Goal: Find specific page/section: Find specific page/section

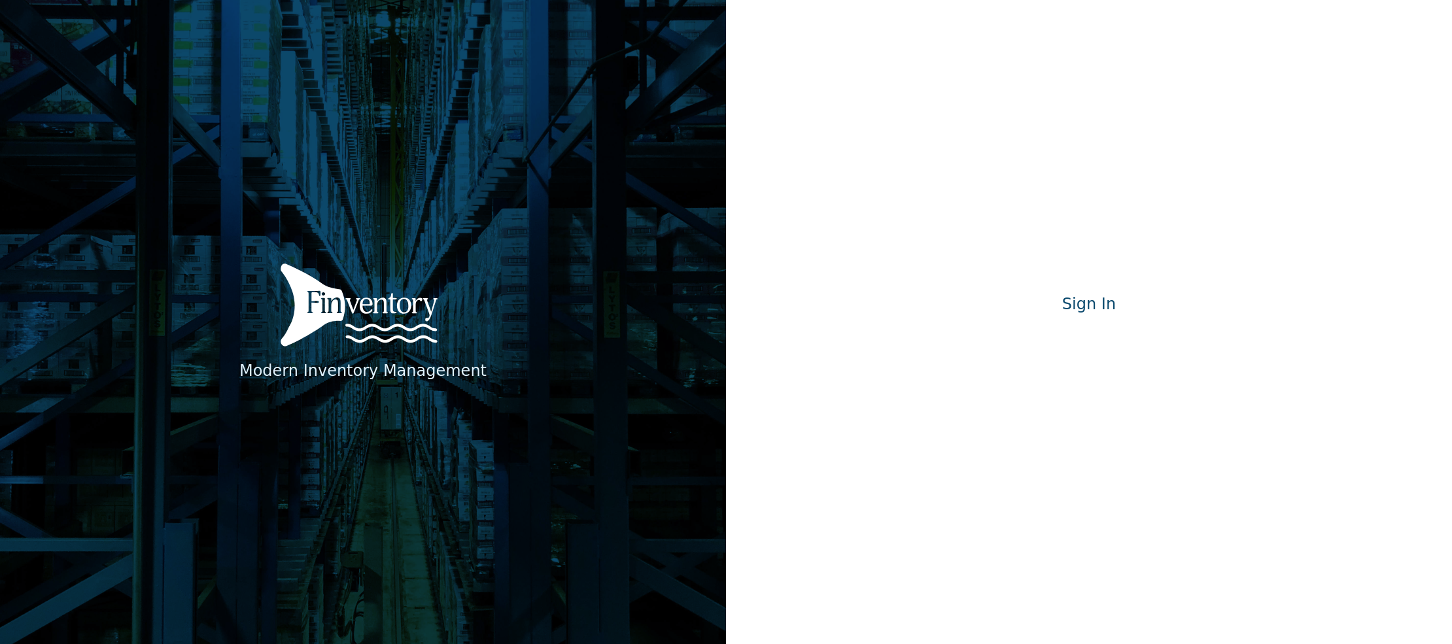
click at [1146, 203] on div "Modern Inventory Management Sign In Signing in…" at bounding box center [1089, 322] width 726 height 644
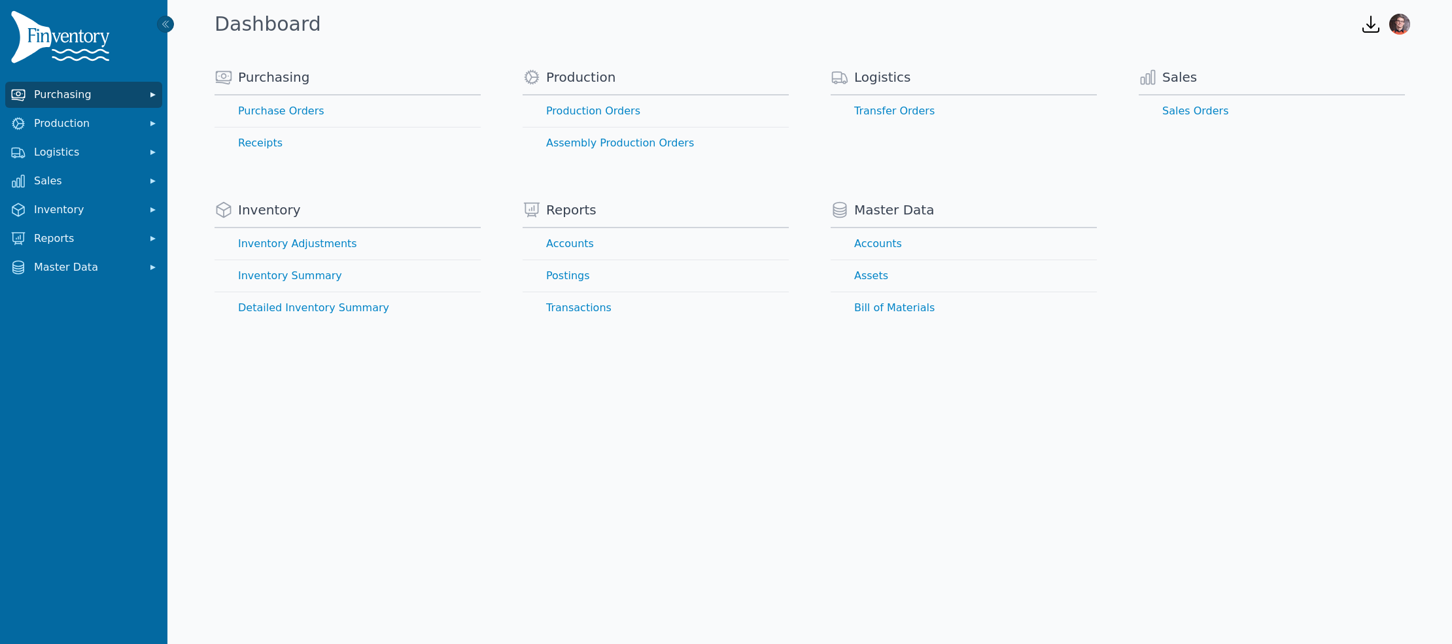
click at [99, 92] on span "Purchasing" at bounding box center [86, 95] width 105 height 16
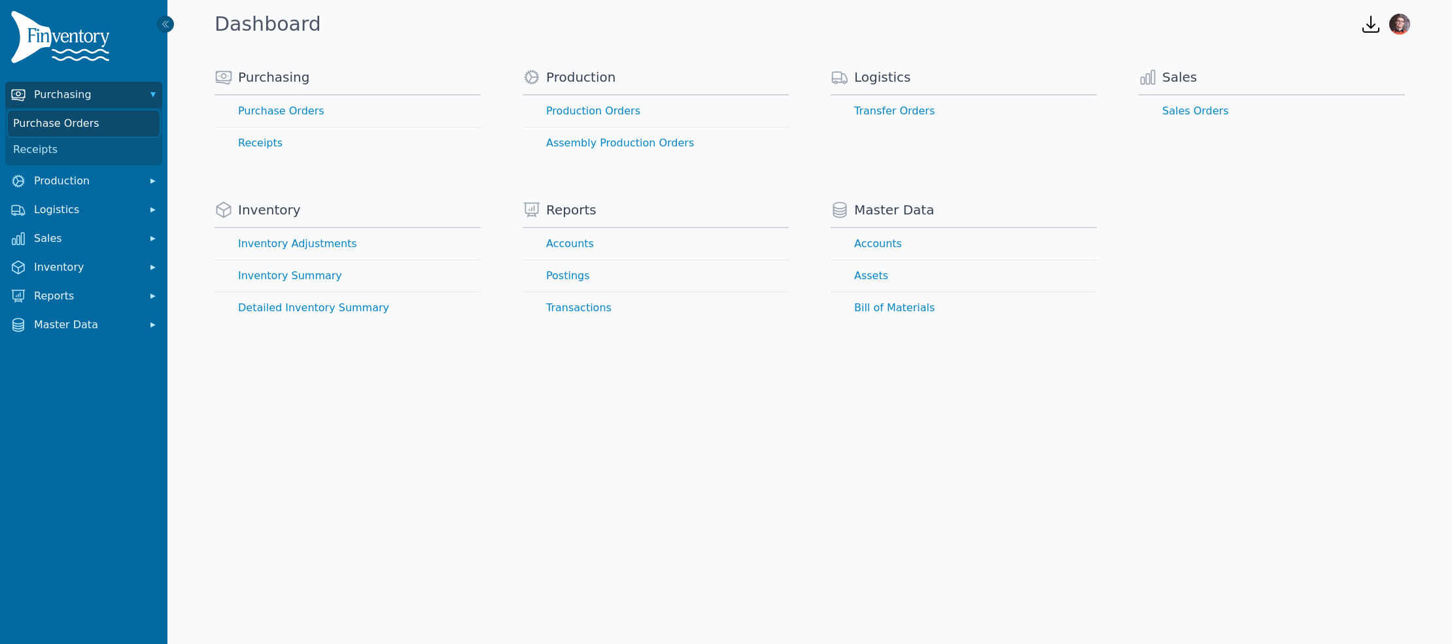
click at [43, 117] on link "Purchase Orders" at bounding box center [84, 124] width 152 height 26
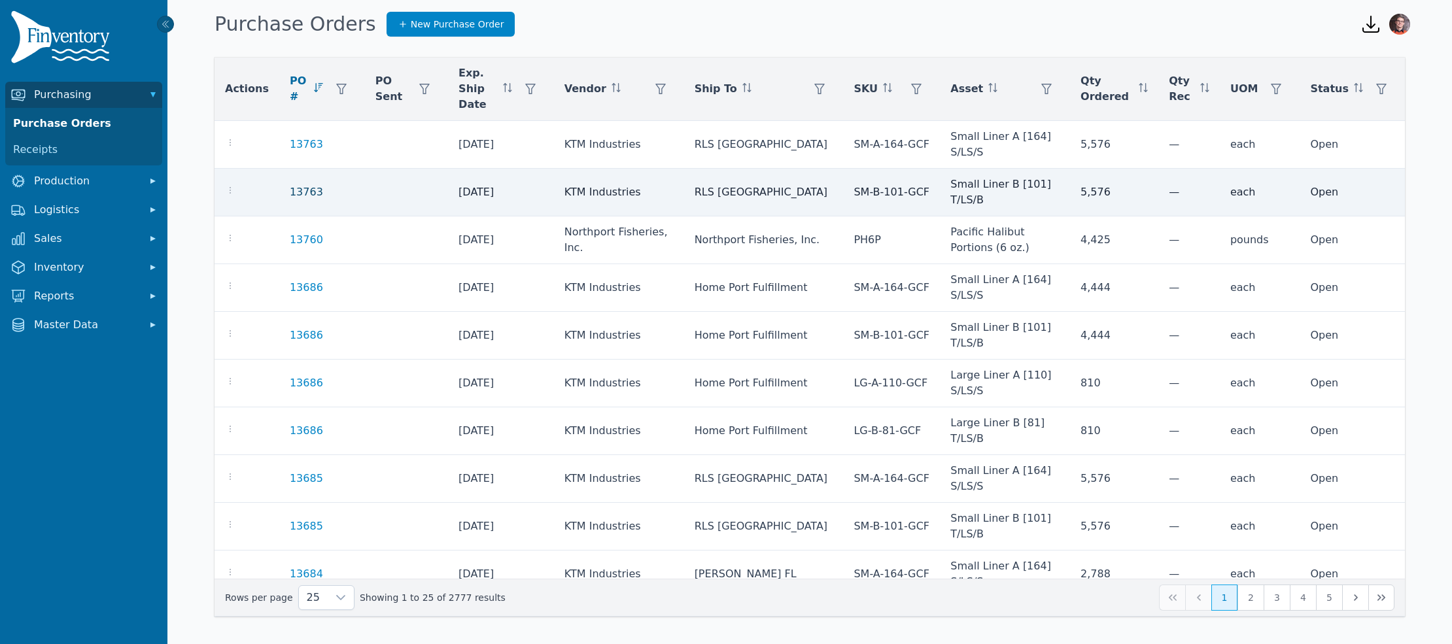
click at [300, 189] on link "13763" at bounding box center [306, 192] width 33 height 16
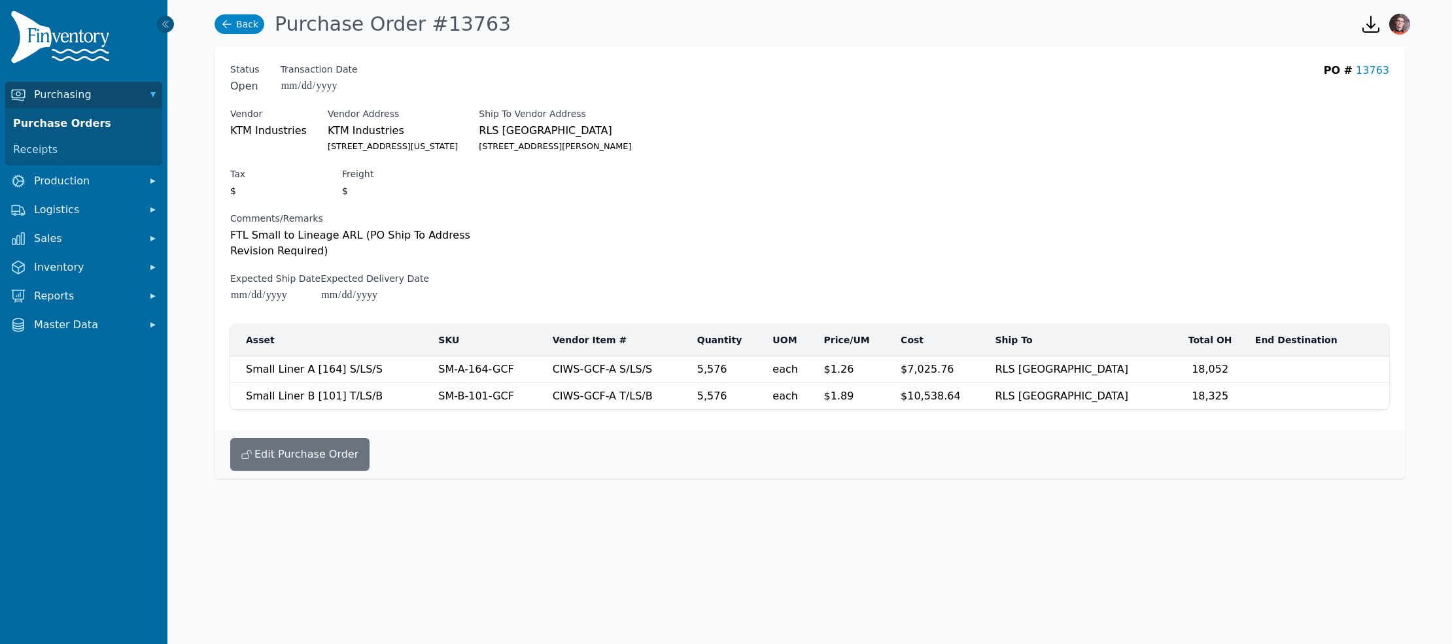
click at [238, 22] on link "Back" at bounding box center [239, 24] width 50 height 20
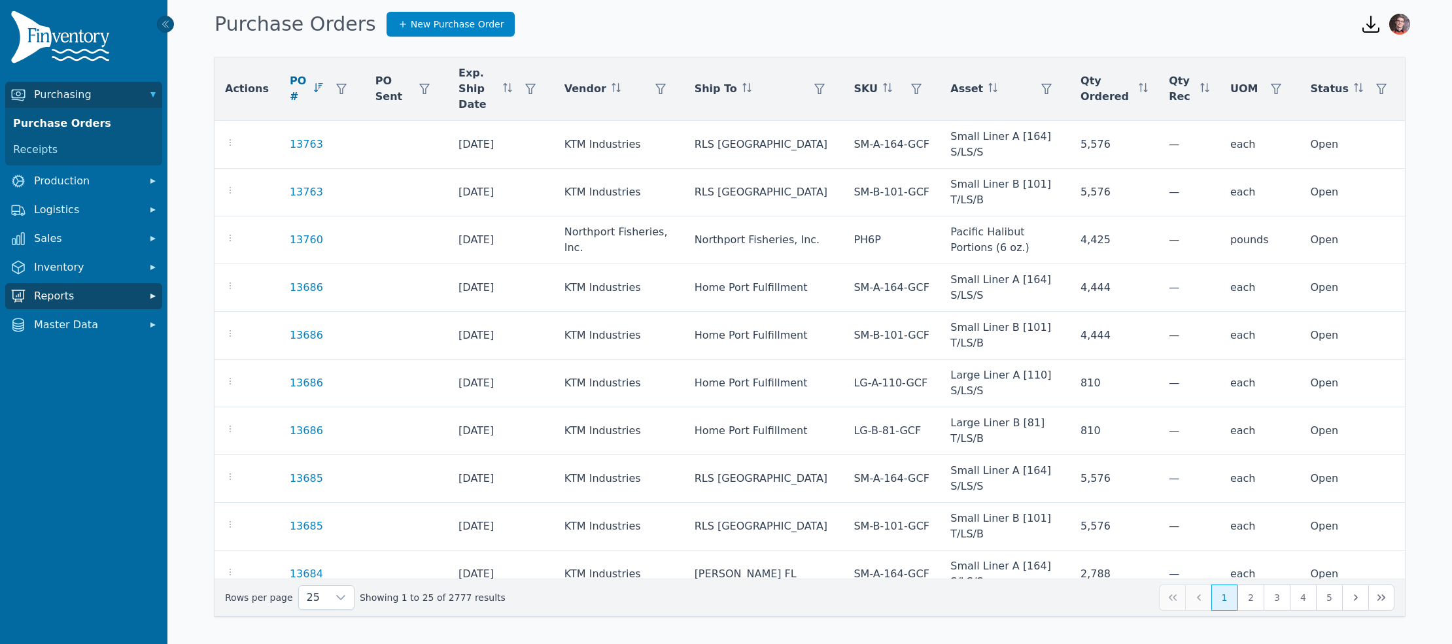
click at [67, 292] on span "Reports" at bounding box center [86, 296] width 105 height 16
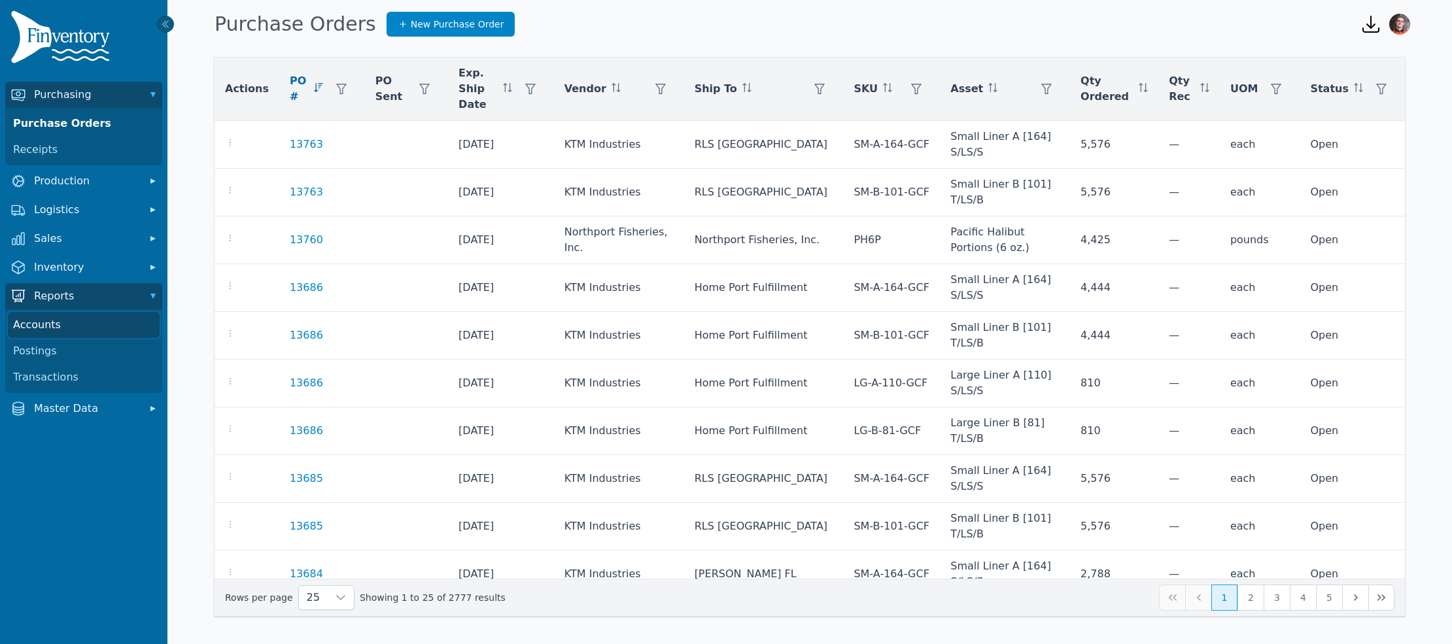
click at [48, 326] on link "Accounts" at bounding box center [84, 325] width 152 height 26
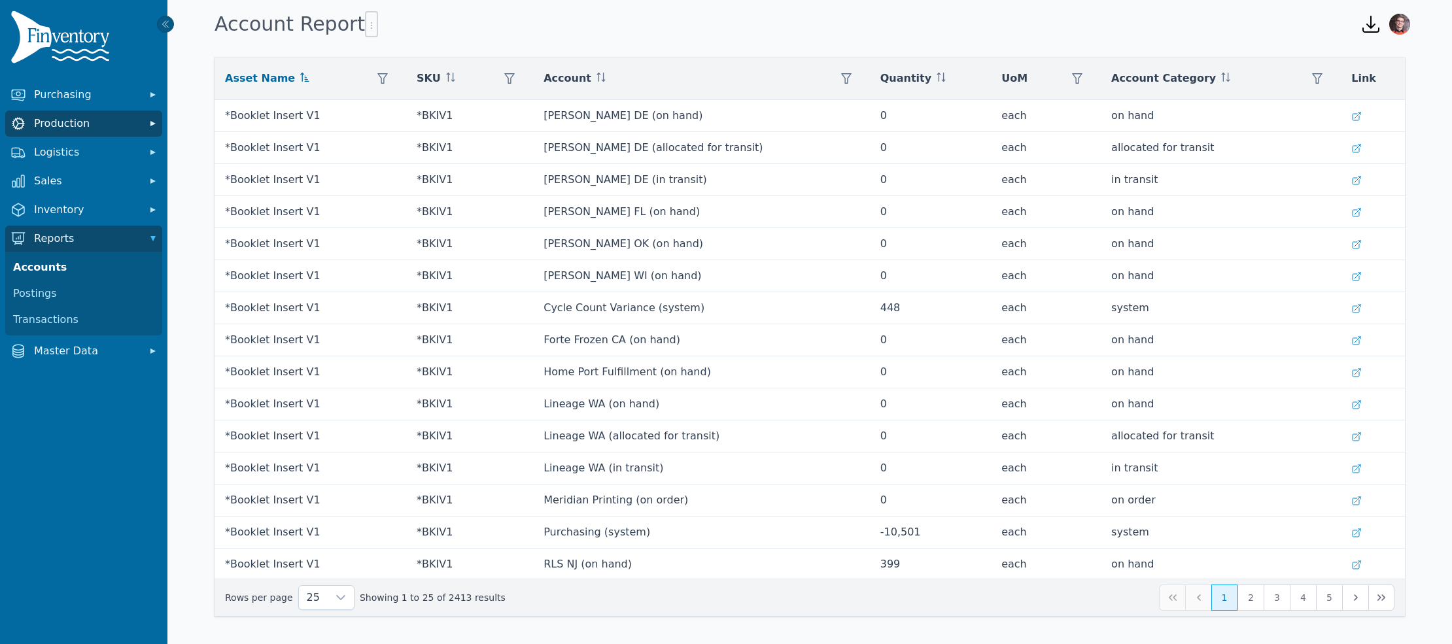
click at [90, 124] on span "Production" at bounding box center [86, 124] width 105 height 16
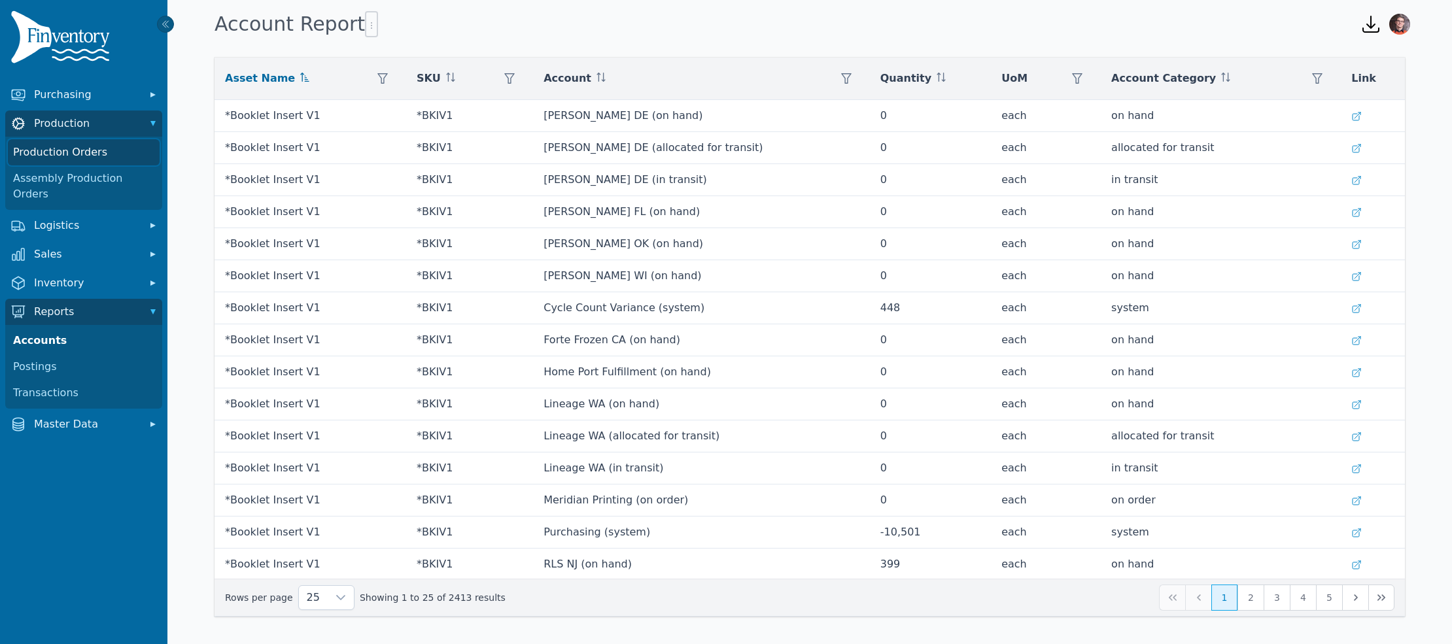
click at [101, 150] on link "Production Orders" at bounding box center [84, 152] width 152 height 26
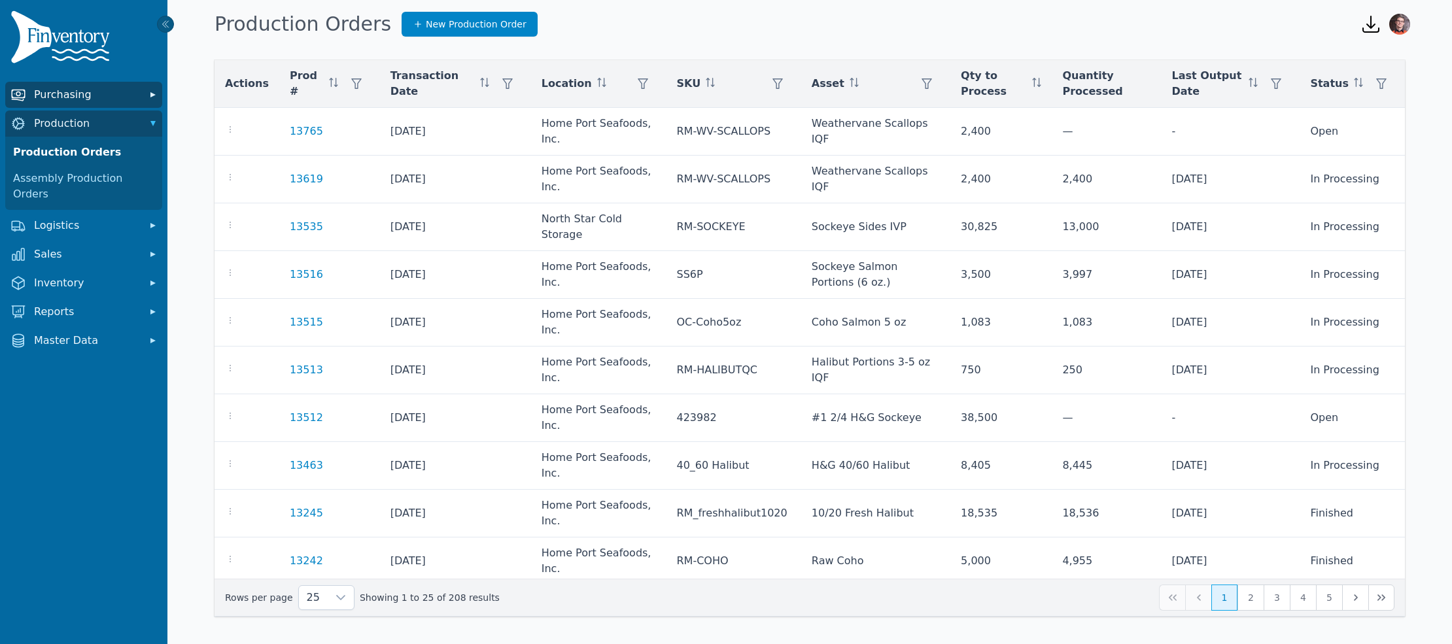
click at [77, 96] on span "Purchasing" at bounding box center [86, 95] width 105 height 16
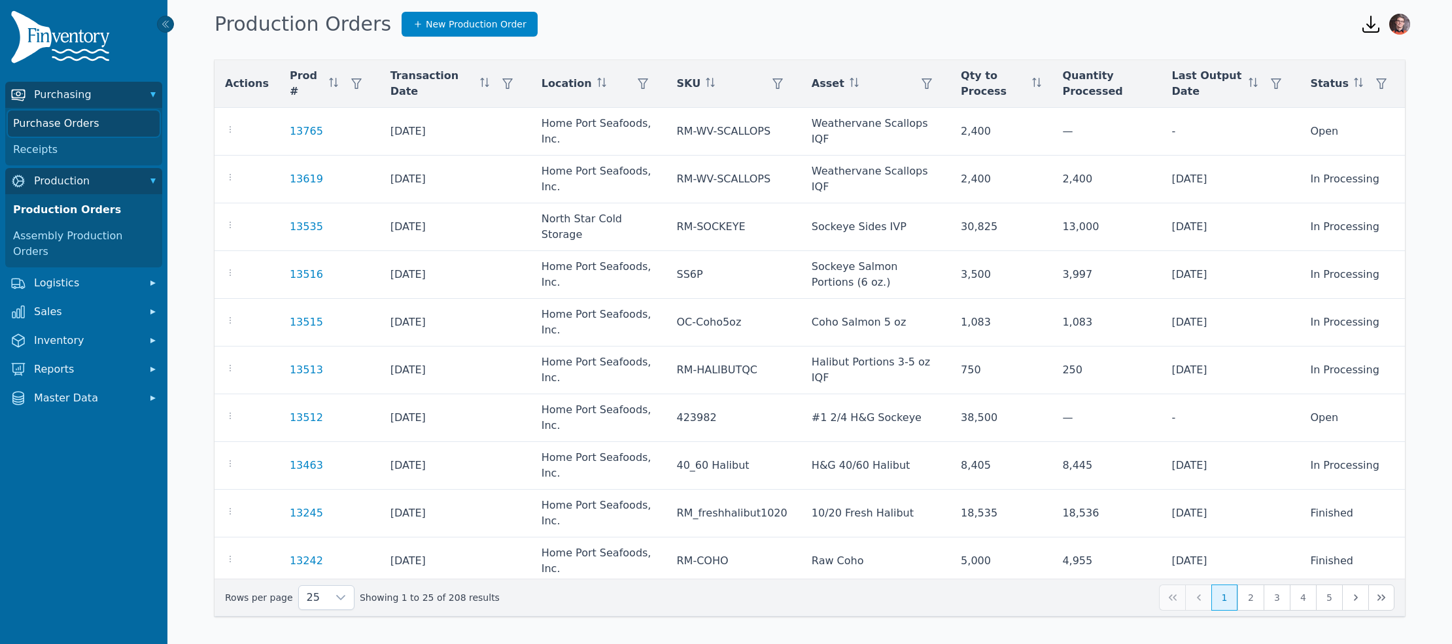
click at [79, 123] on link "Purchase Orders" at bounding box center [84, 124] width 152 height 26
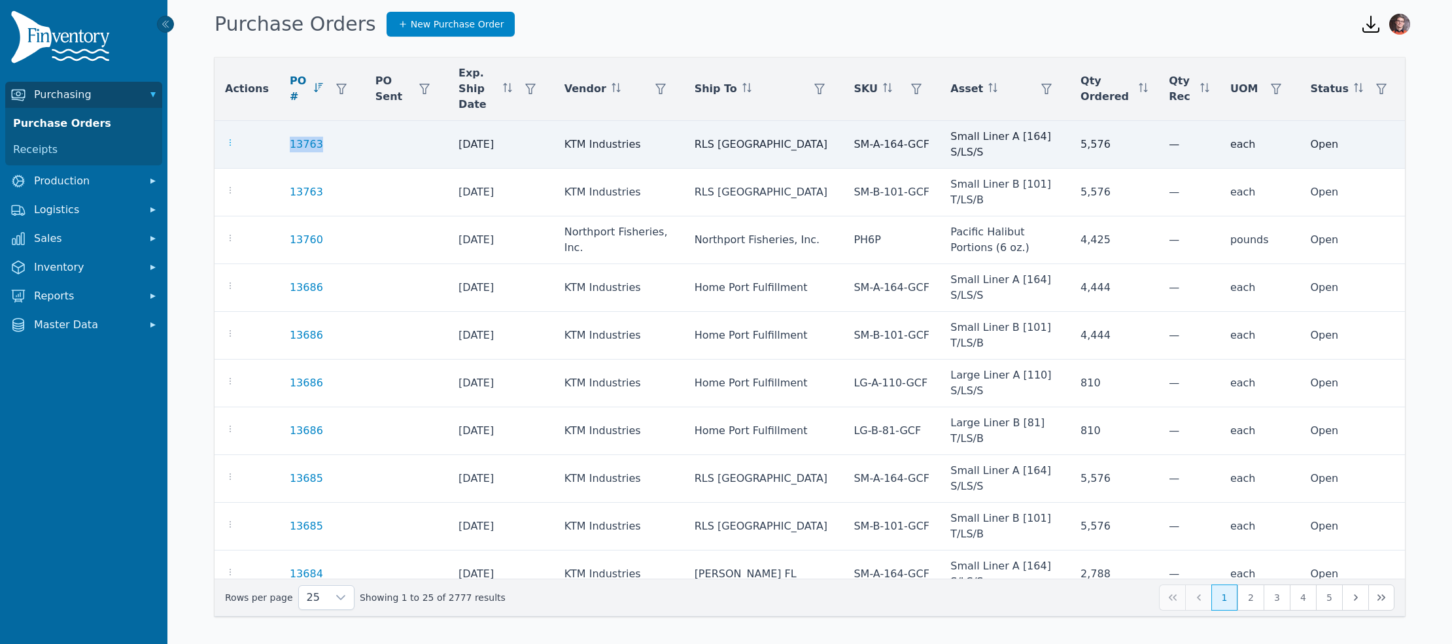
drag, startPoint x: 359, startPoint y: 150, endPoint x: 228, endPoint y: 143, distance: 131.6
click at [228, 143] on tr "13763 [DATE] KTM Industries RLS NJ SM-A-164-GCF Small Liner A [164] S/LS/S 5,57…" at bounding box center [809, 145] width 1190 height 48
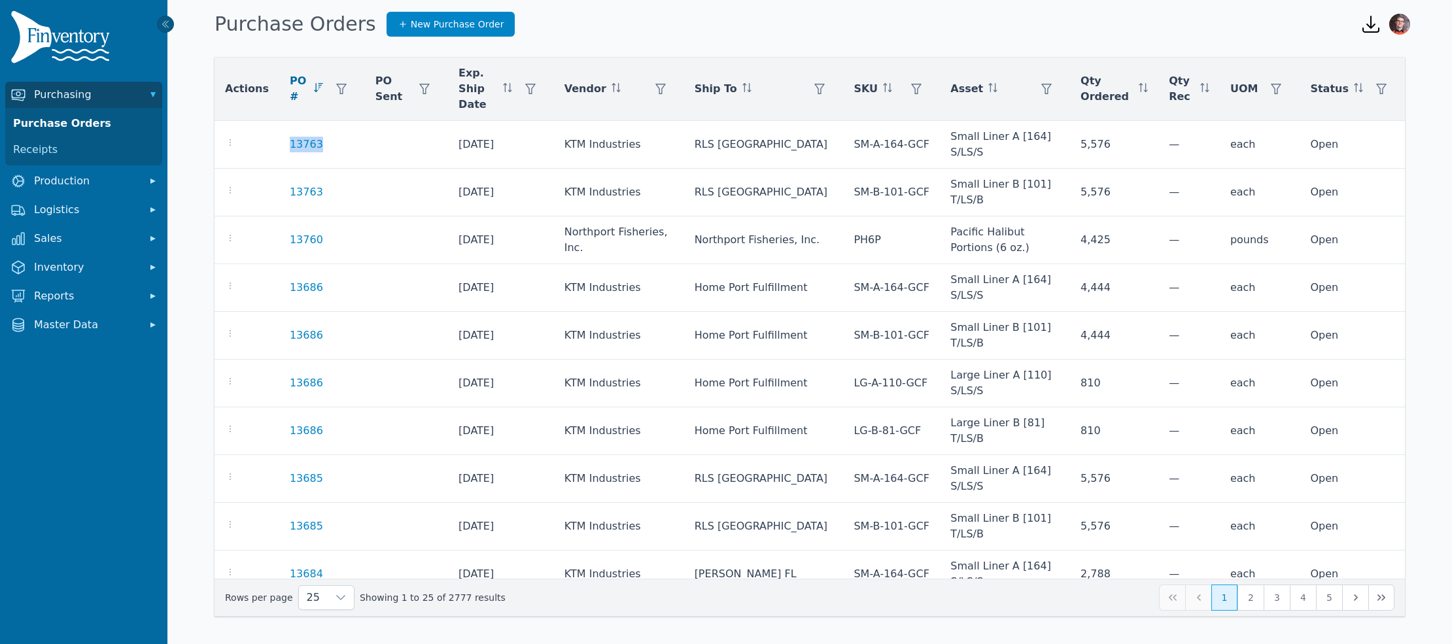
copy tr "13763"
